Goal: Information Seeking & Learning: Learn about a topic

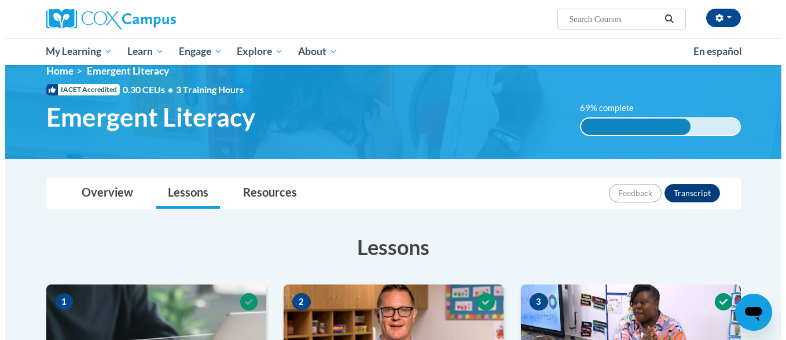
scroll to position [521, 0]
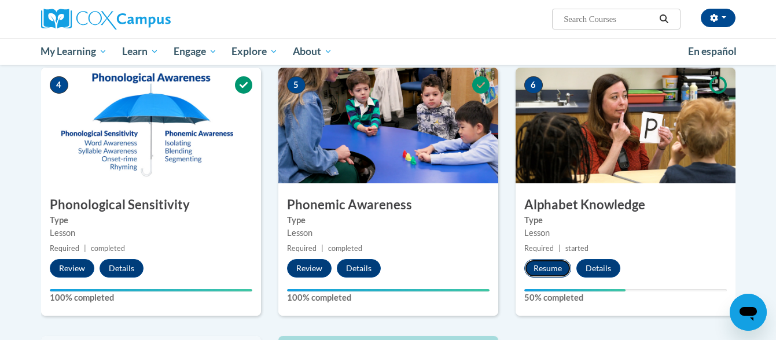
click at [545, 265] on button "Resume" at bounding box center [547, 268] width 47 height 19
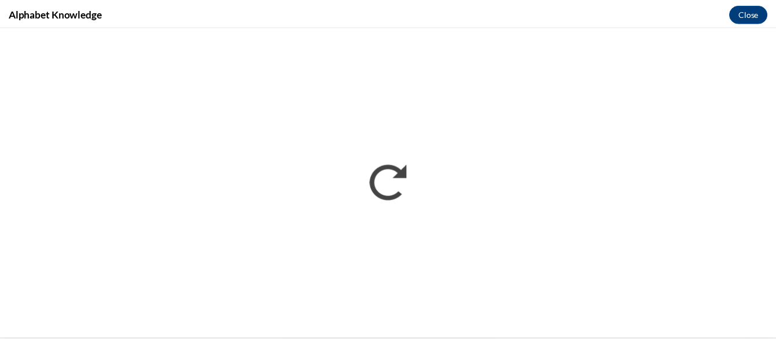
scroll to position [0, 0]
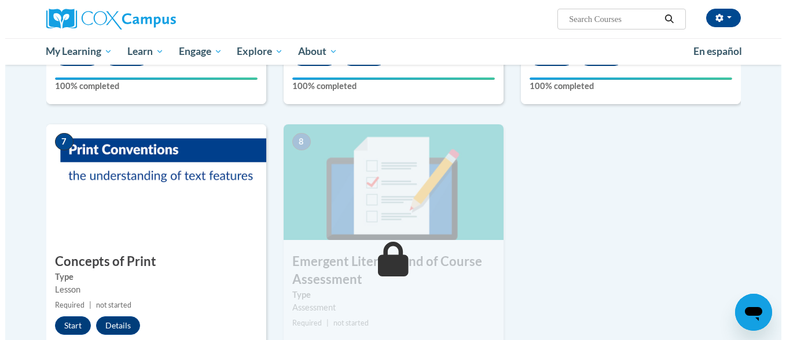
scroll to position [752, 0]
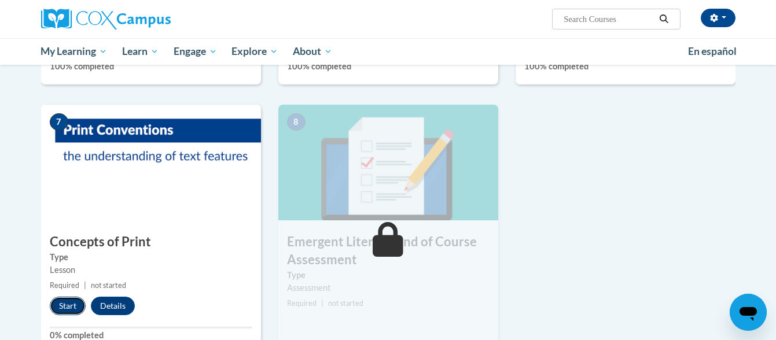
click at [69, 307] on button "Start" at bounding box center [68, 306] width 36 height 19
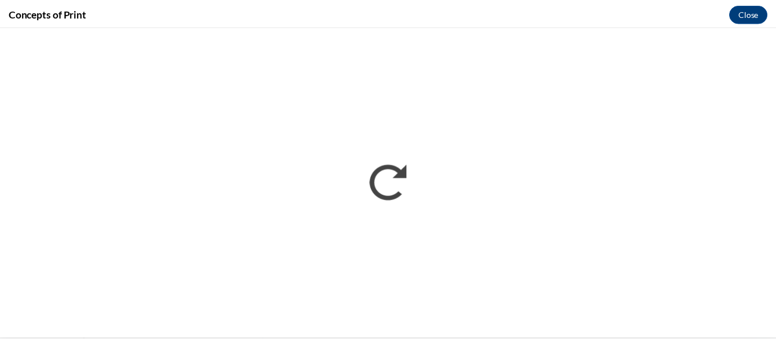
scroll to position [0, 0]
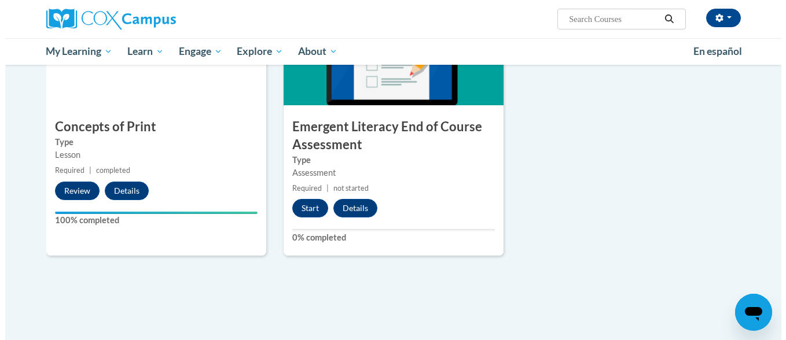
scroll to position [868, 0]
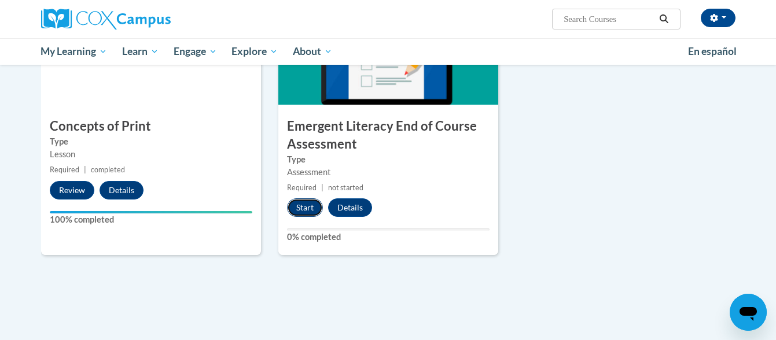
click at [312, 202] on button "Start" at bounding box center [305, 207] width 36 height 19
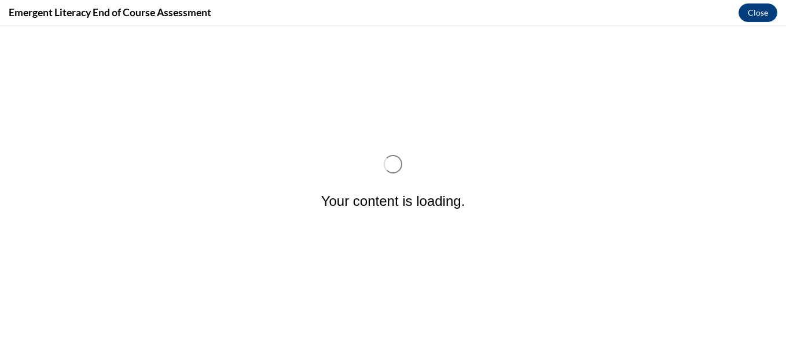
scroll to position [0, 0]
